Goal: Information Seeking & Learning: Learn about a topic

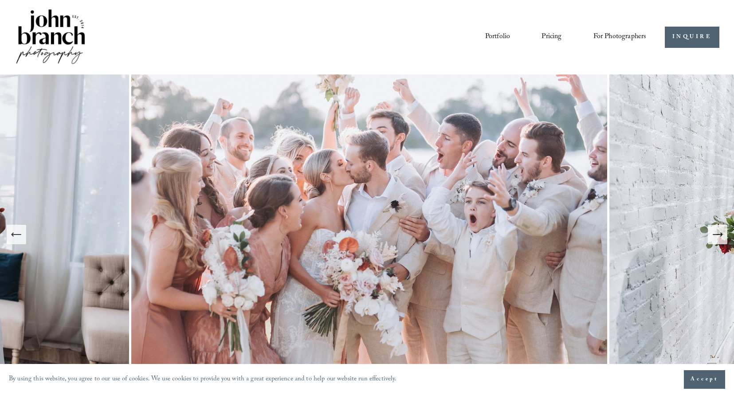
click at [718, 238] on icon "Next Slide" at bounding box center [718, 234] width 12 height 12
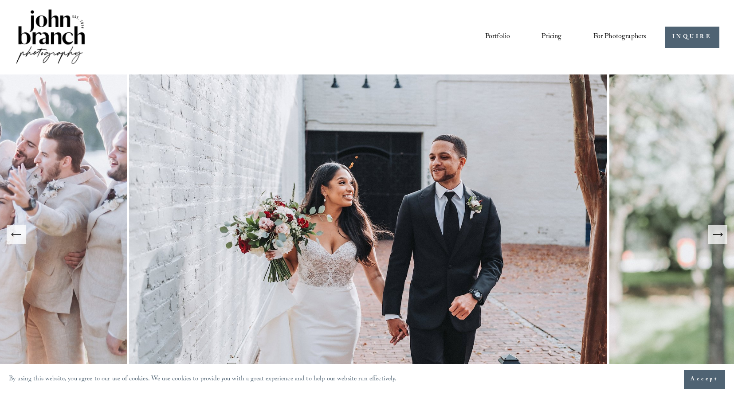
click at [718, 238] on icon "Next Slide" at bounding box center [718, 234] width 12 height 12
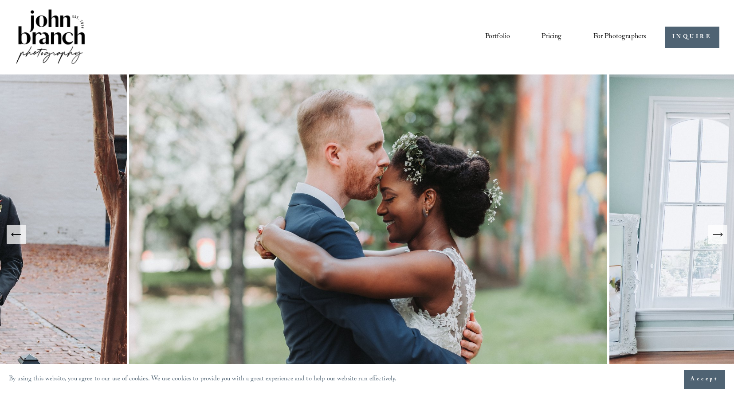
click at [718, 237] on icon "Next Slide" at bounding box center [718, 234] width 12 height 12
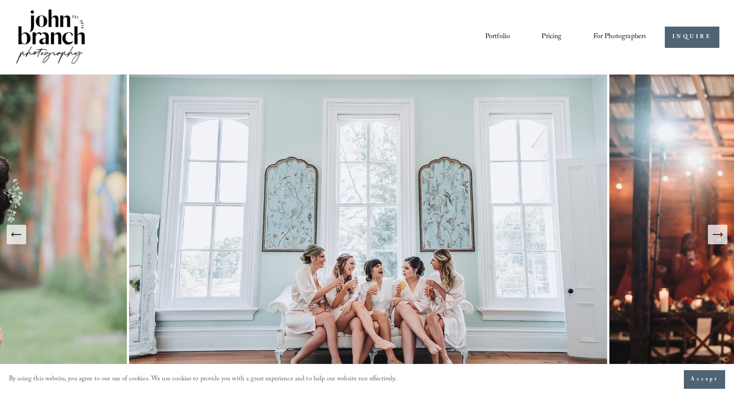
click at [719, 237] on icon "Next Slide" at bounding box center [718, 234] width 12 height 12
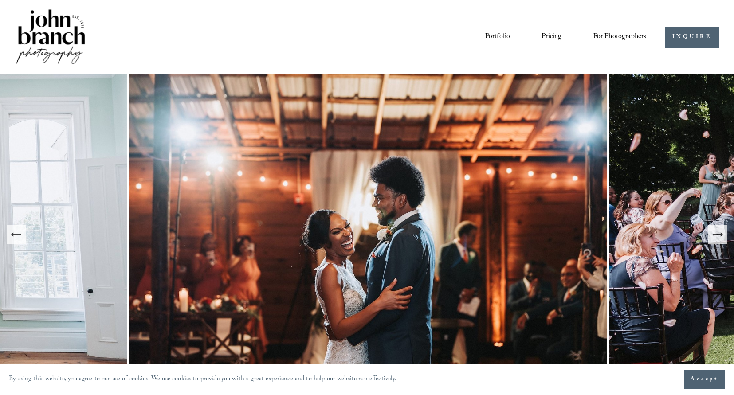
click at [719, 237] on icon "Next Slide" at bounding box center [718, 234] width 12 height 12
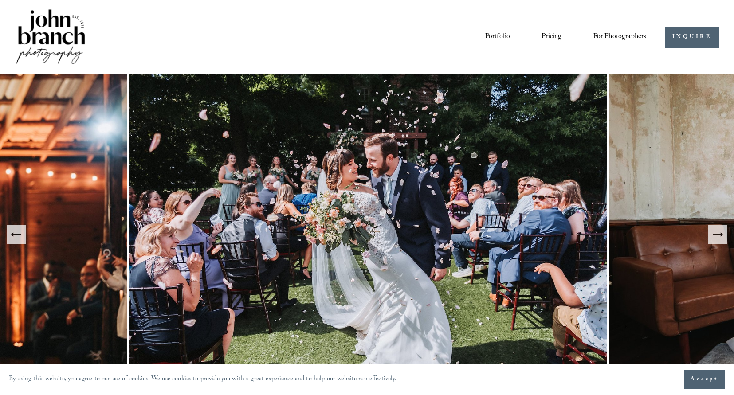
click at [719, 237] on icon "Next Slide" at bounding box center [718, 234] width 12 height 12
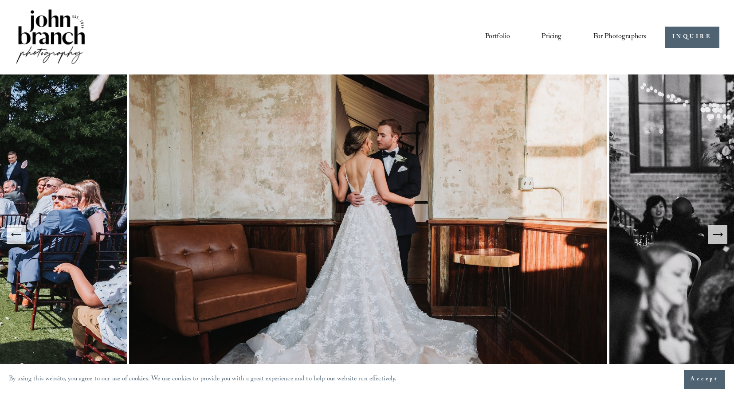
click at [719, 237] on icon "Next Slide" at bounding box center [718, 234] width 12 height 12
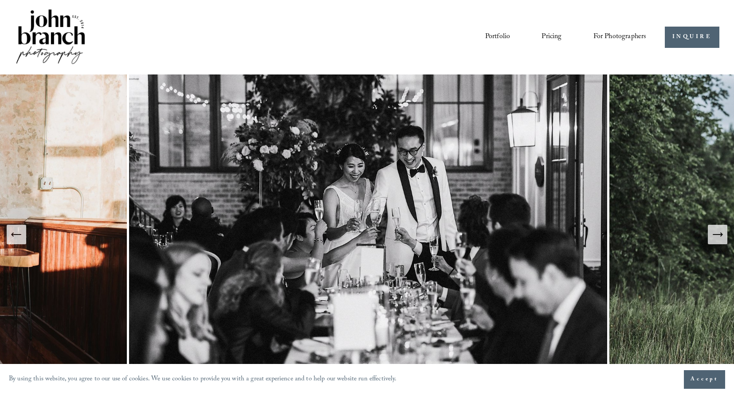
click at [18, 233] on icon "Previous Slide" at bounding box center [16, 234] width 12 height 12
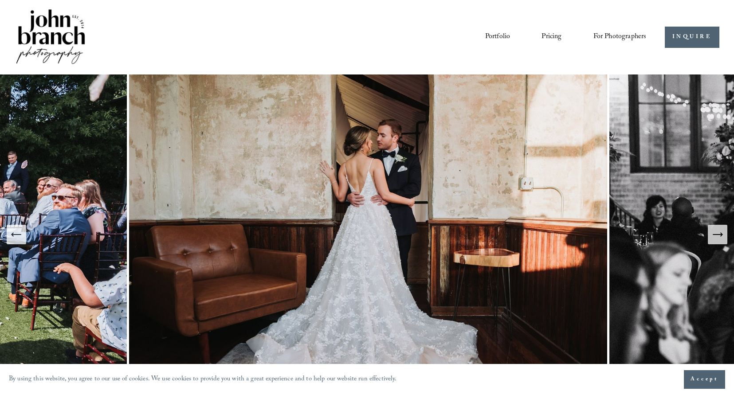
click at [723, 237] on icon "Next Slide" at bounding box center [718, 234] width 12 height 12
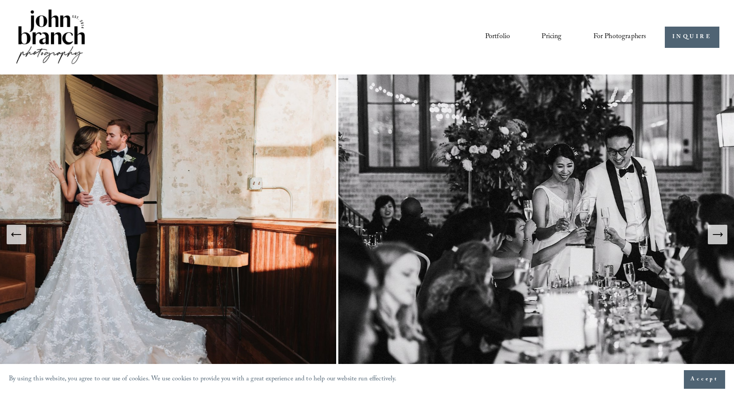
click at [723, 237] on icon "Next Slide" at bounding box center [718, 234] width 12 height 12
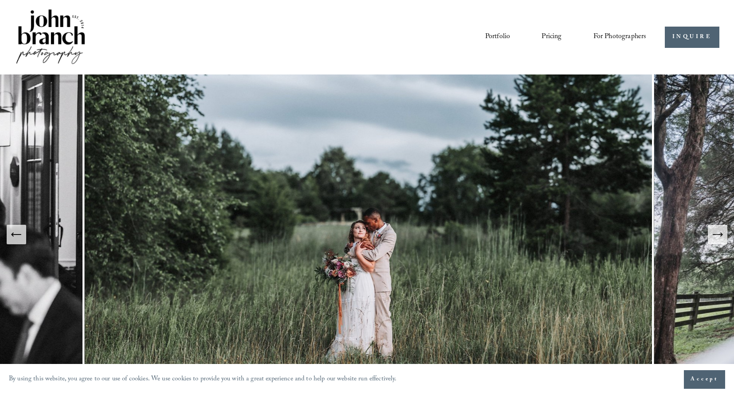
click at [723, 237] on icon "Next Slide" at bounding box center [718, 234] width 12 height 12
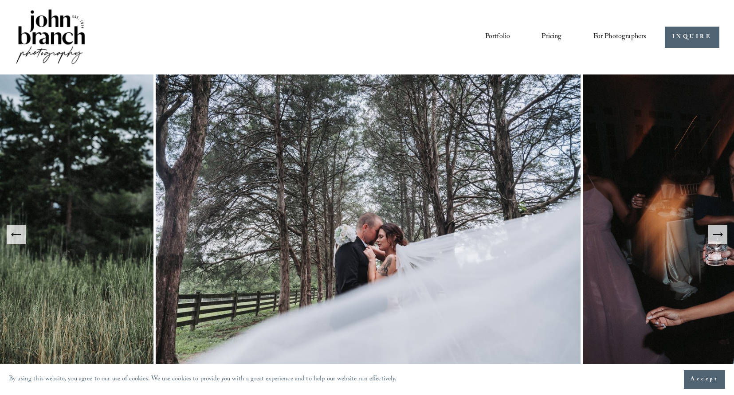
click at [723, 237] on icon "Next Slide" at bounding box center [718, 234] width 12 height 12
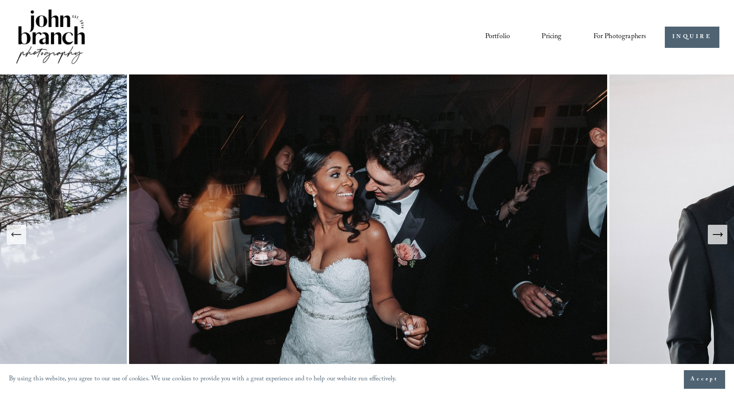
click at [723, 237] on icon "Next Slide" at bounding box center [718, 234] width 12 height 12
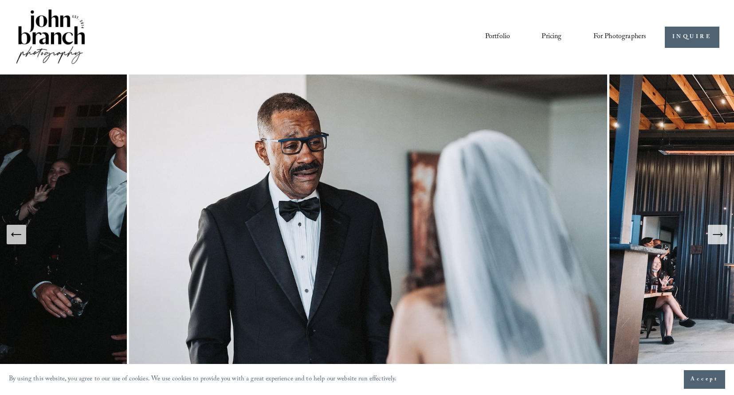
click at [723, 237] on icon "Next Slide" at bounding box center [718, 234] width 12 height 12
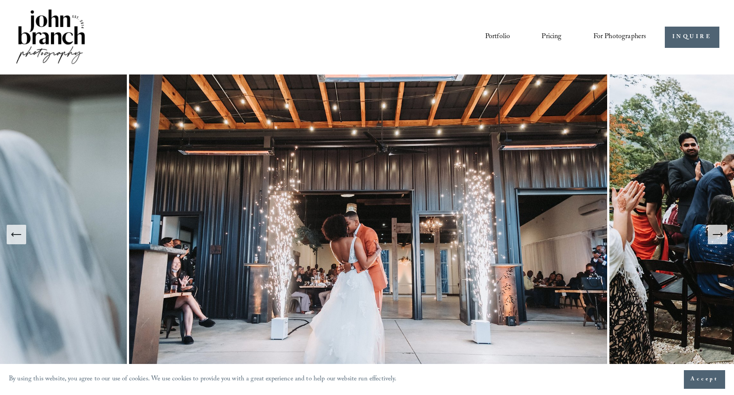
click at [723, 237] on icon "Next Slide" at bounding box center [718, 234] width 12 height 12
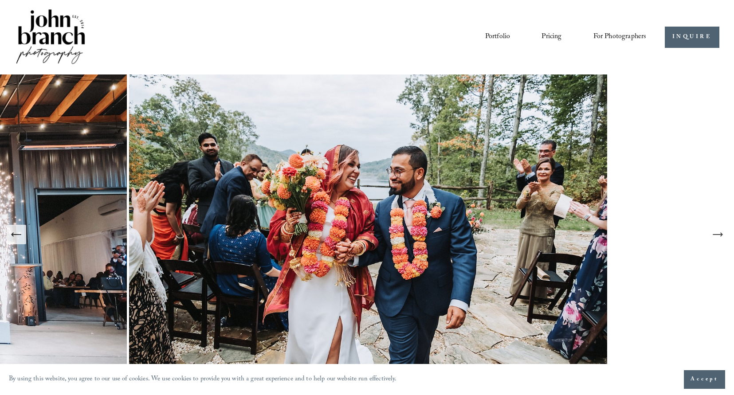
click at [723, 237] on icon "Next Slide" at bounding box center [718, 234] width 12 height 12
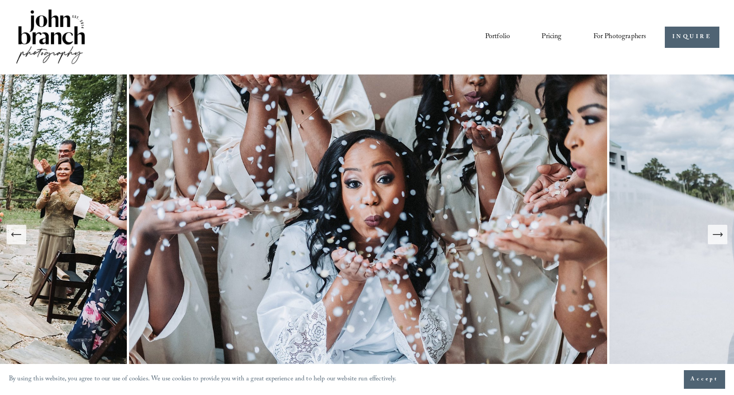
click at [723, 237] on icon "Next Slide" at bounding box center [718, 234] width 12 height 12
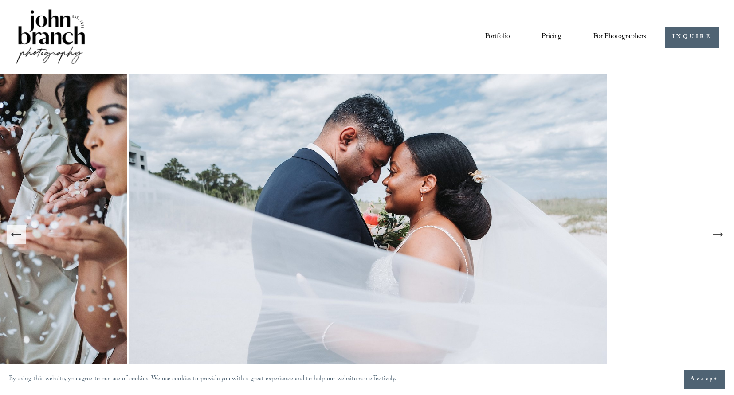
click at [717, 238] on icon "Next Slide" at bounding box center [718, 234] width 12 height 12
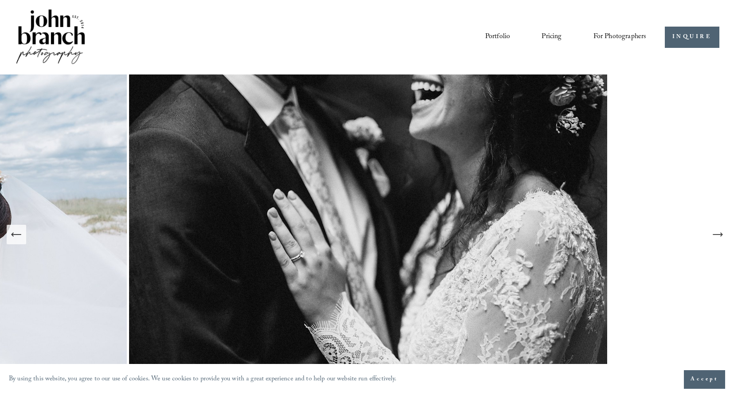
click at [716, 232] on icon "Next Slide" at bounding box center [718, 234] width 12 height 12
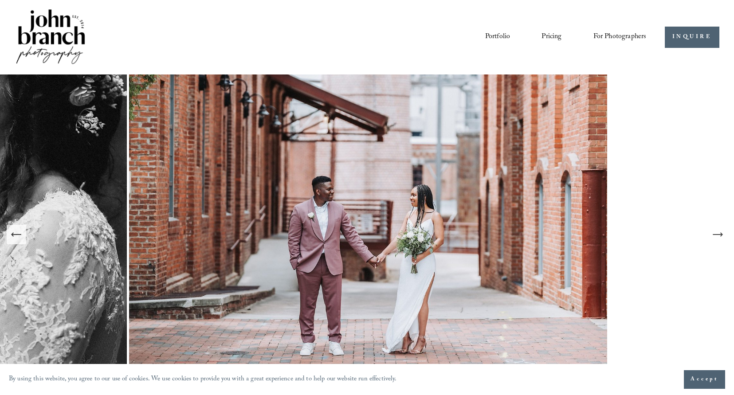
click at [716, 231] on icon "Next Slide" at bounding box center [718, 234] width 12 height 12
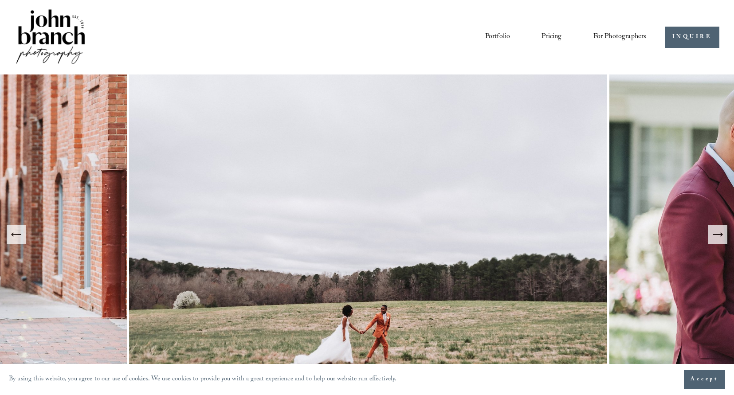
click at [716, 231] on icon "Next Slide" at bounding box center [718, 234] width 12 height 12
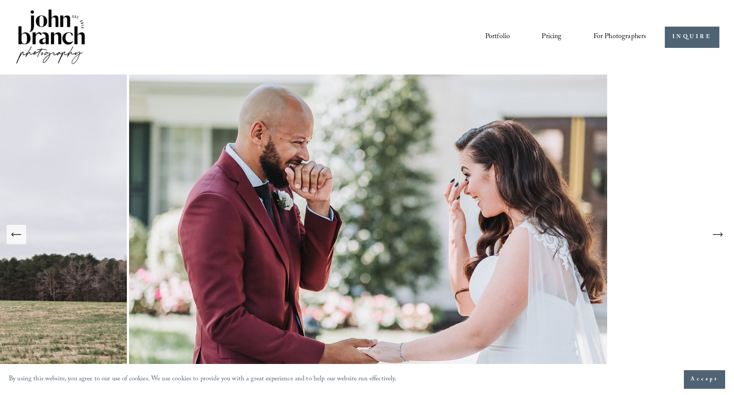
click at [716, 231] on icon "Next Slide" at bounding box center [718, 234] width 12 height 12
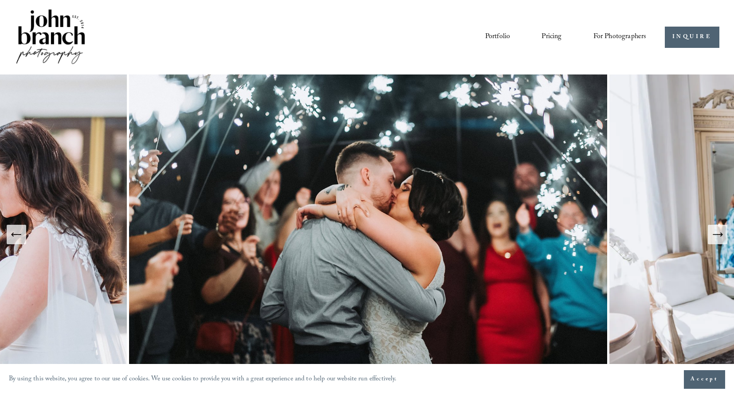
click at [716, 231] on icon "Next Slide" at bounding box center [718, 234] width 12 height 12
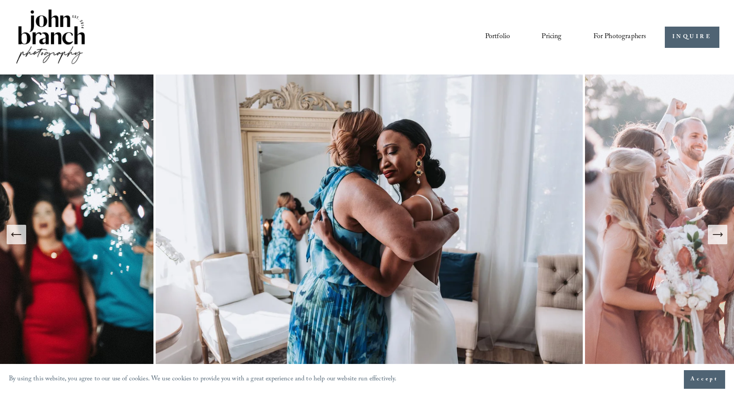
click at [716, 231] on icon "Next Slide" at bounding box center [718, 234] width 12 height 12
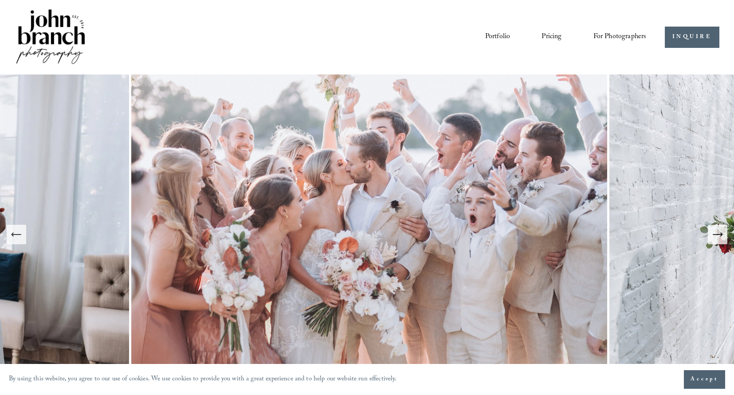
click at [555, 36] on link "Pricing" at bounding box center [552, 37] width 20 height 15
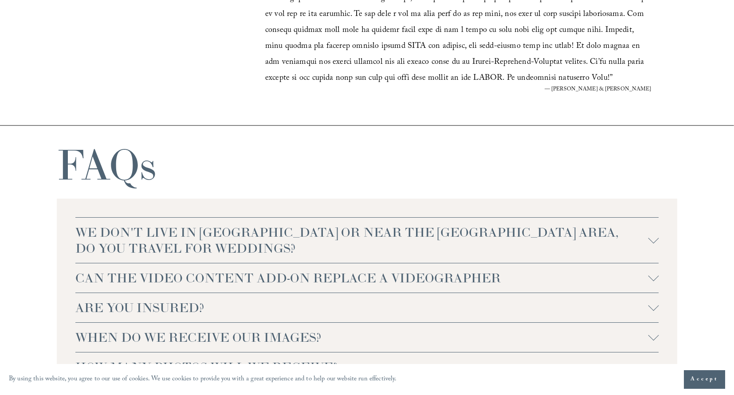
scroll to position [1858, 0]
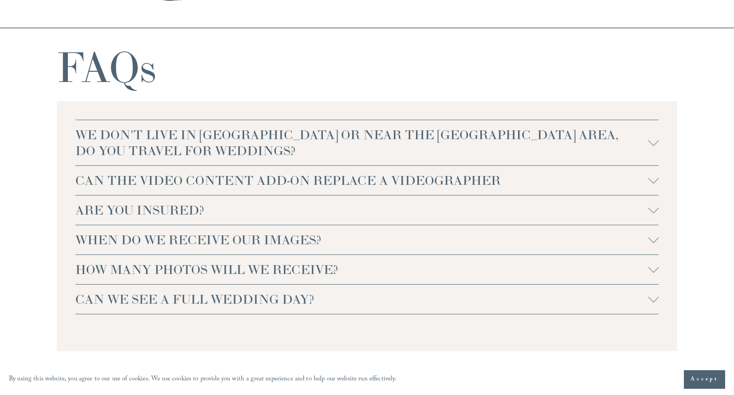
click at [510, 142] on span "WE DON'T LIVE IN NC OR NEAR THE RALEIGH AREA, DO YOU TRAVEL FOR WEDDINGS?" at bounding box center [361, 143] width 573 height 32
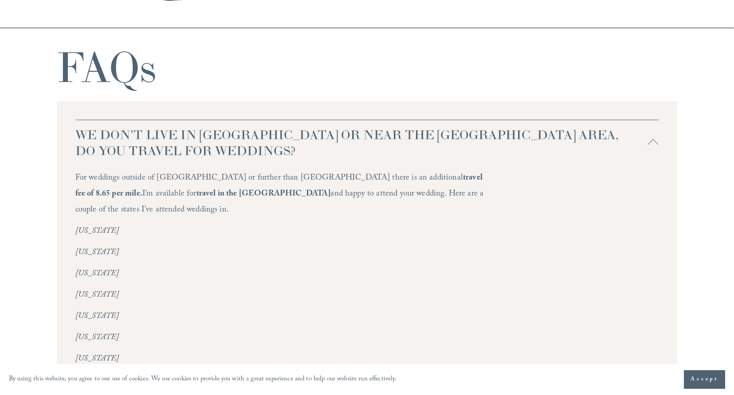
click at [509, 141] on span "WE DON'T LIVE IN NC OR NEAR THE RALEIGH AREA, DO YOU TRAVEL FOR WEDDINGS?" at bounding box center [361, 143] width 573 height 32
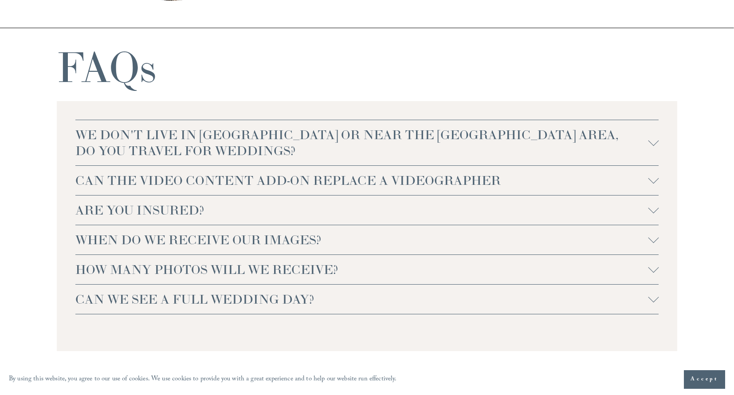
click at [509, 141] on span "WE DON'T LIVE IN NC OR NEAR THE RALEIGH AREA, DO YOU TRAVEL FOR WEDDINGS?" at bounding box center [361, 143] width 573 height 32
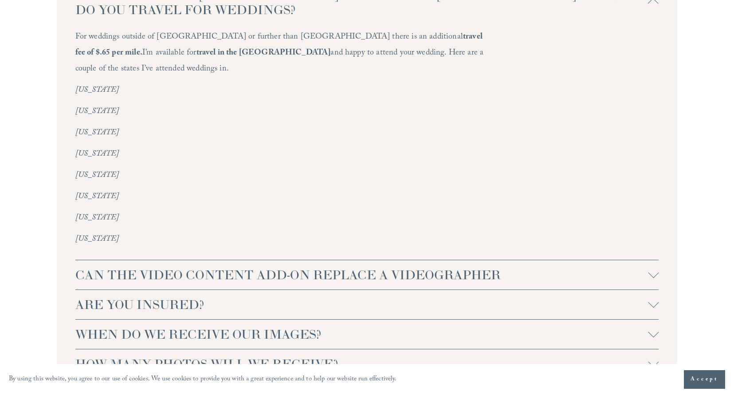
scroll to position [2004, 0]
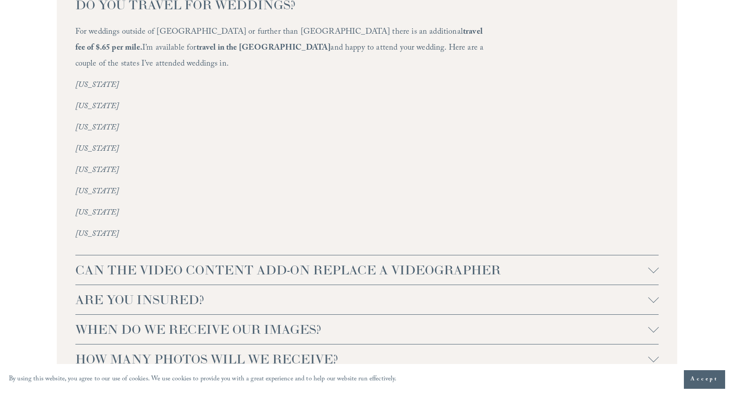
click at [447, 262] on span "CAN THE VIDEO CONTENT ADD-ON REPLACE A VIDEOGRAPHER" at bounding box center [361, 270] width 573 height 16
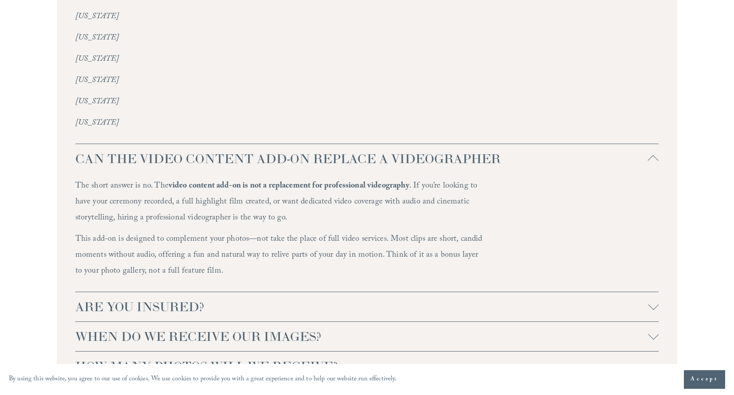
scroll to position [2189, 0]
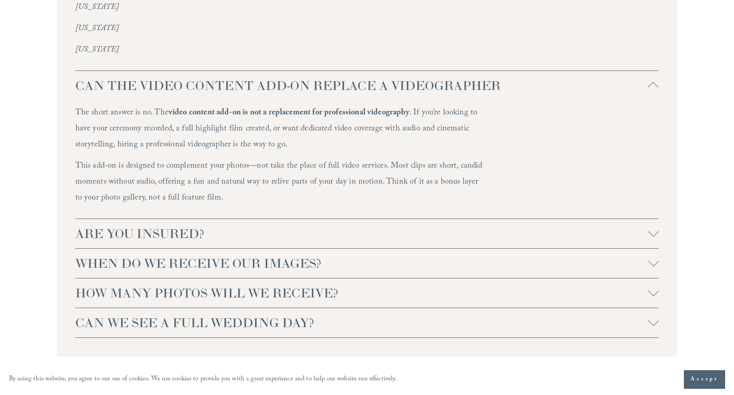
click at [455, 226] on span "ARE YOU INSURED?" at bounding box center [361, 234] width 573 height 16
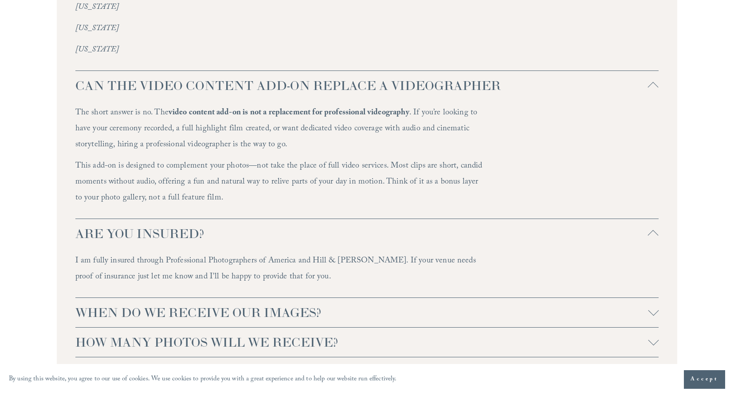
click at [455, 226] on span "ARE YOU INSURED?" at bounding box center [361, 234] width 573 height 16
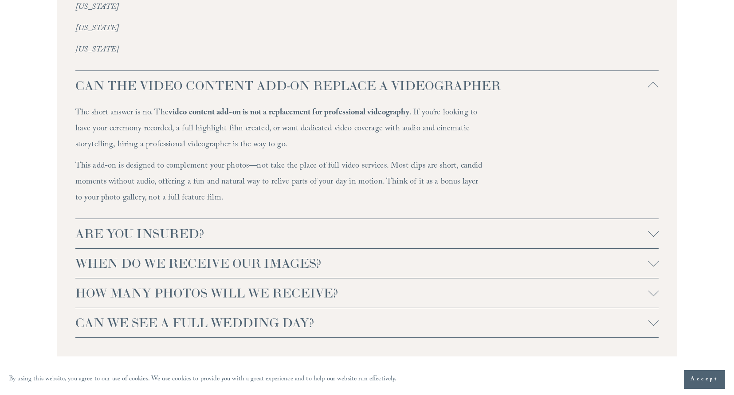
click at [427, 256] on span "WHEN DO WE RECEIVE OUR IMAGES?" at bounding box center [361, 264] width 573 height 16
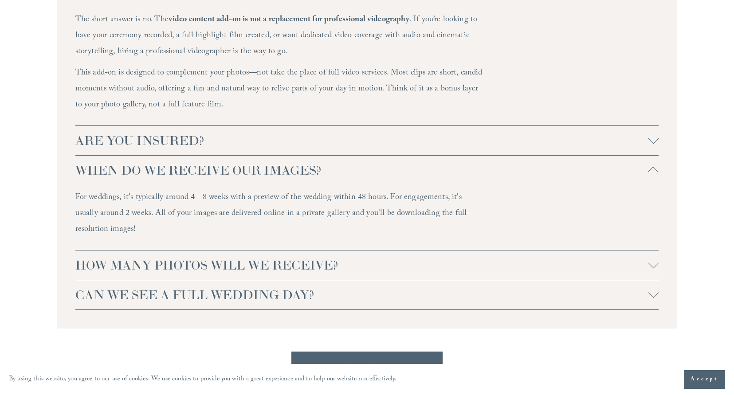
scroll to position [2287, 0]
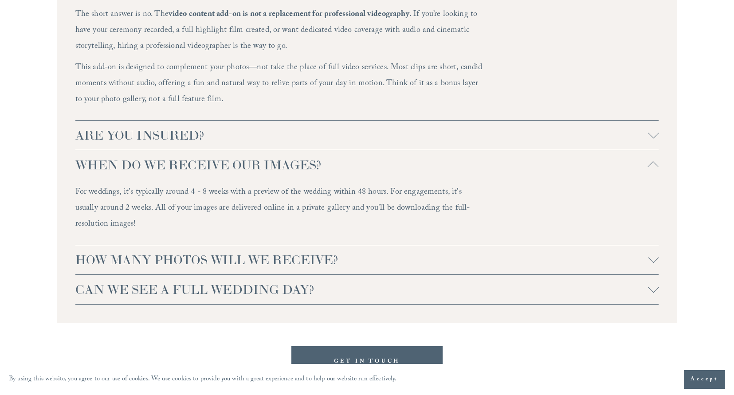
click at [428, 252] on span "HOW MANY PHOTOS WILL WE RECEIVE?" at bounding box center [361, 260] width 573 height 16
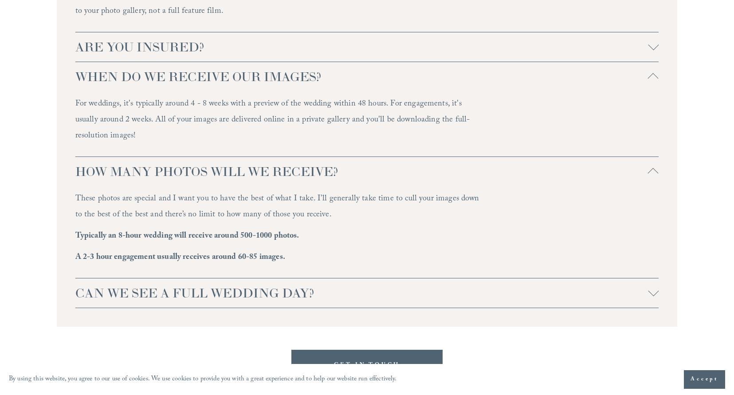
scroll to position [2380, 0]
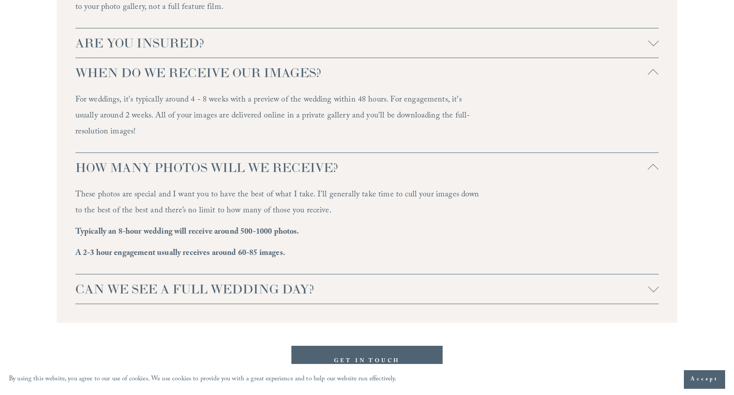
click at [363, 281] on span "CAN WE SEE A FULL WEDDING DAY?" at bounding box center [361, 289] width 573 height 16
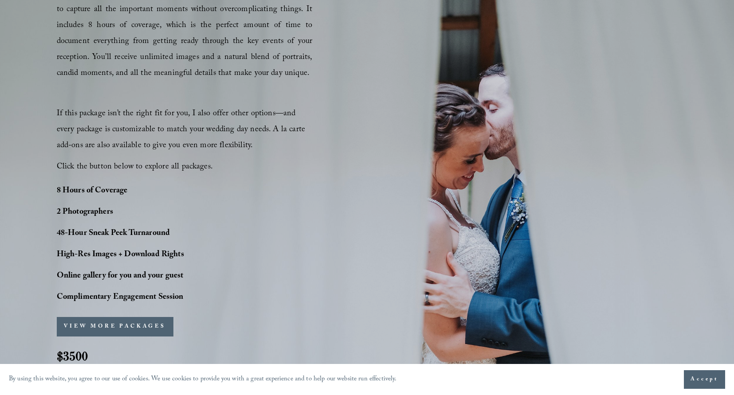
scroll to position [677, 0]
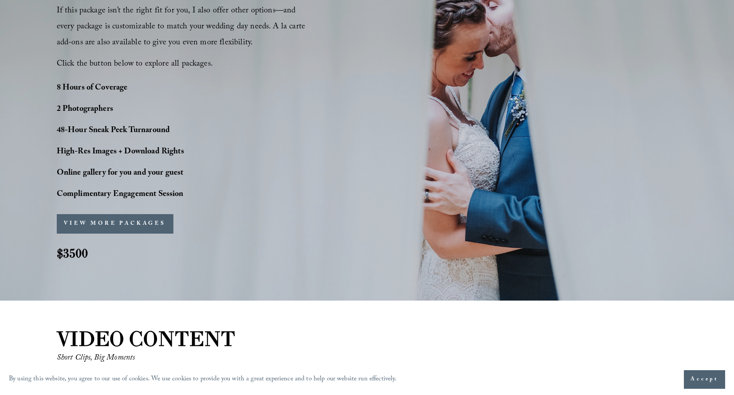
click at [133, 223] on button "VIEW MORE PACKAGES" at bounding box center [115, 224] width 117 height 20
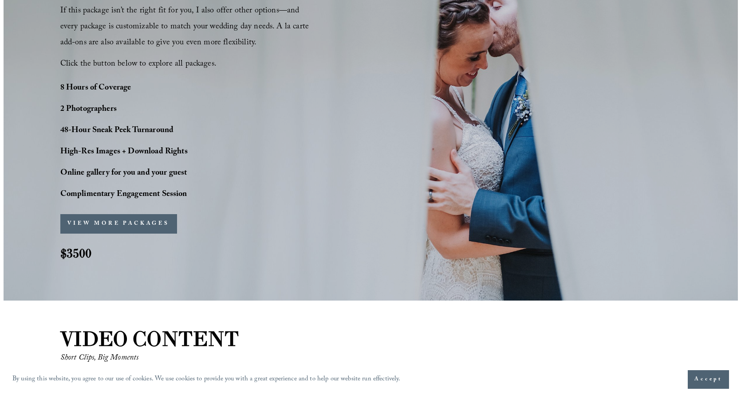
scroll to position [679, 0]
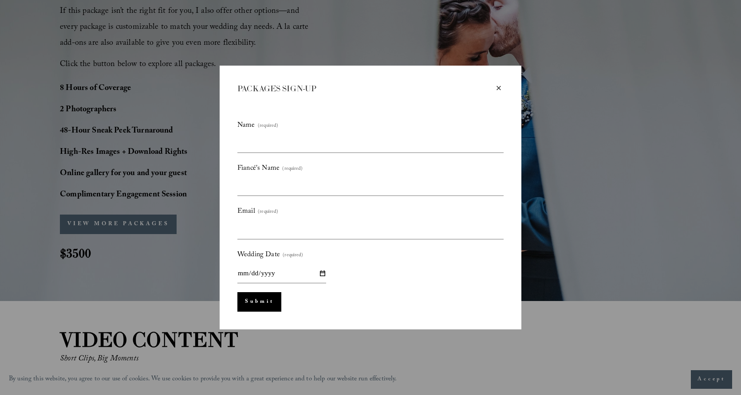
click at [143, 198] on div "× PACKAGES SIGN-UP Name (required) Fiancé's Name (required) Email (required) We…" at bounding box center [370, 197] width 741 height 395
click at [497, 90] on div "×" at bounding box center [499, 88] width 10 height 10
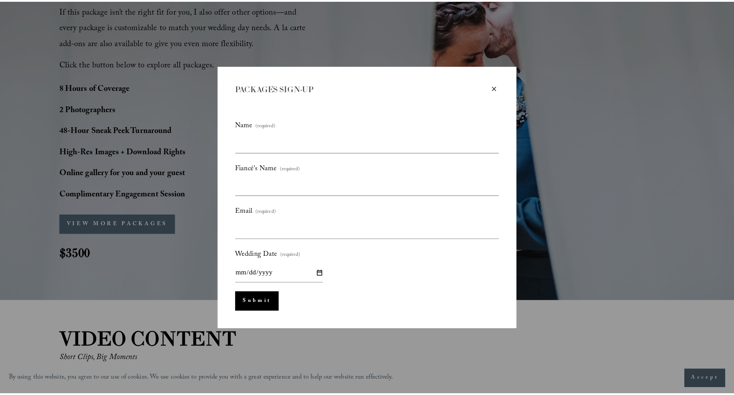
scroll to position [677, 0]
